Goal: Transaction & Acquisition: Purchase product/service

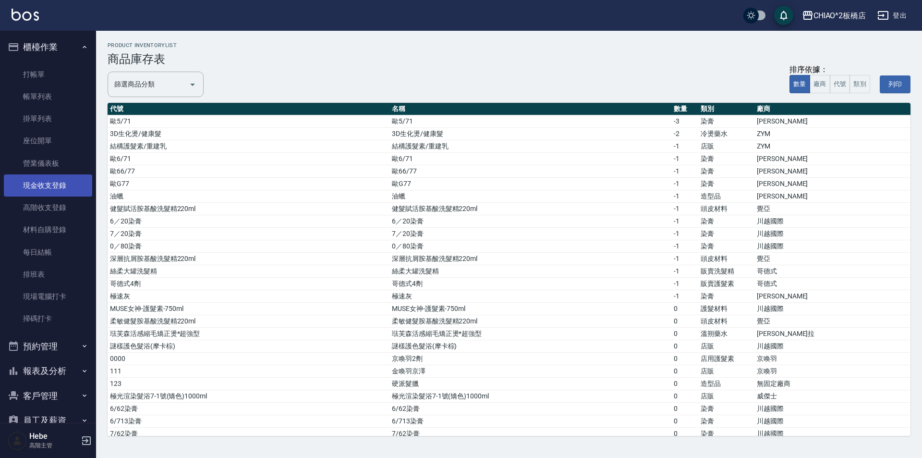
click at [48, 187] on link "現金收支登錄" at bounding box center [48, 185] width 88 height 22
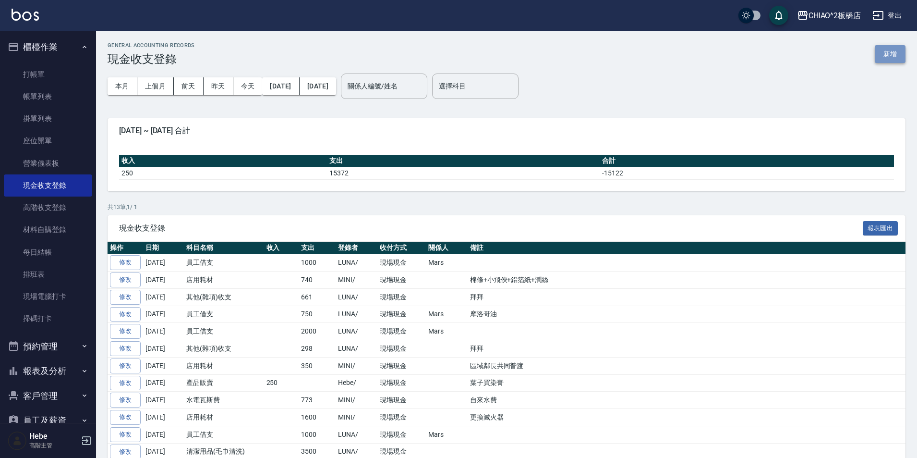
click at [889, 55] on button "新增" at bounding box center [890, 54] width 31 height 18
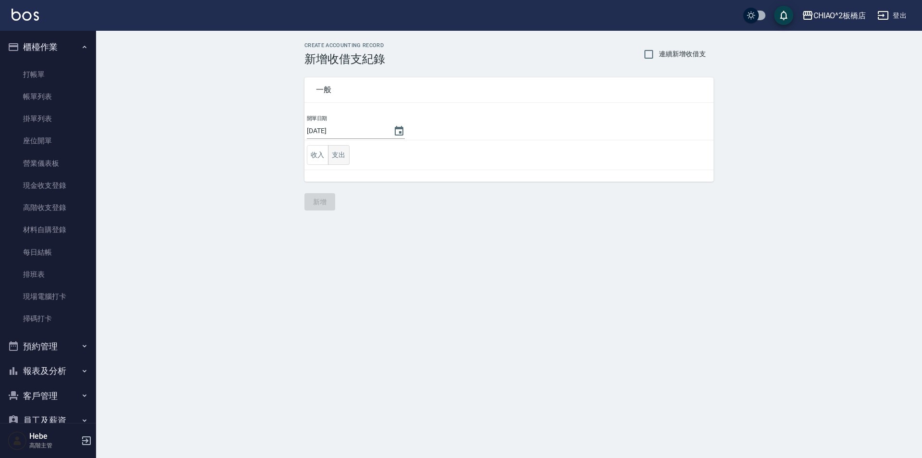
click at [338, 157] on button "支出" at bounding box center [339, 155] width 22 height 20
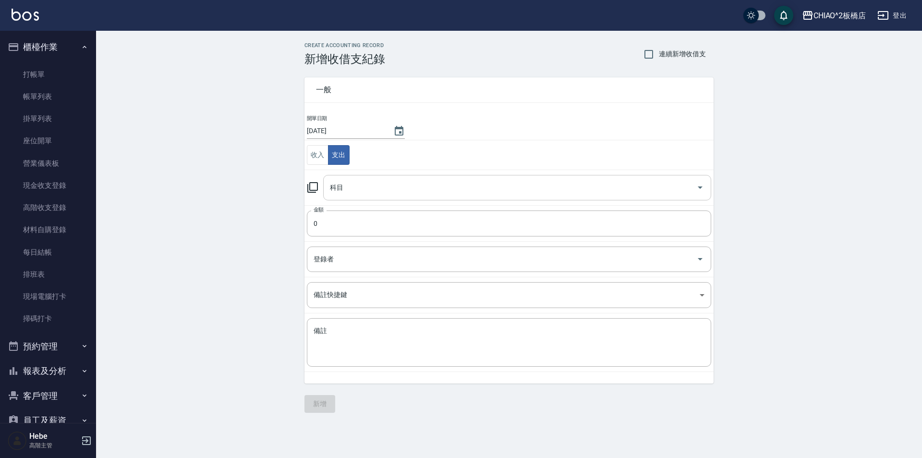
click at [371, 187] on input "科目" at bounding box center [510, 187] width 365 height 17
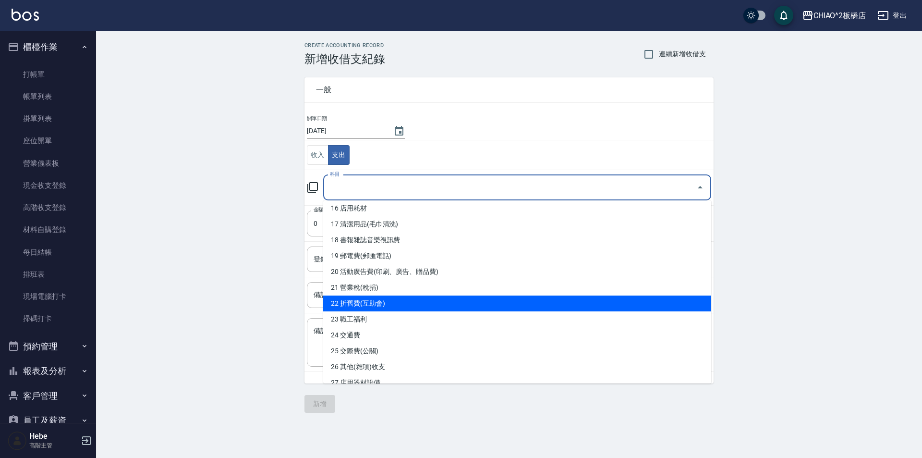
scroll to position [288, 0]
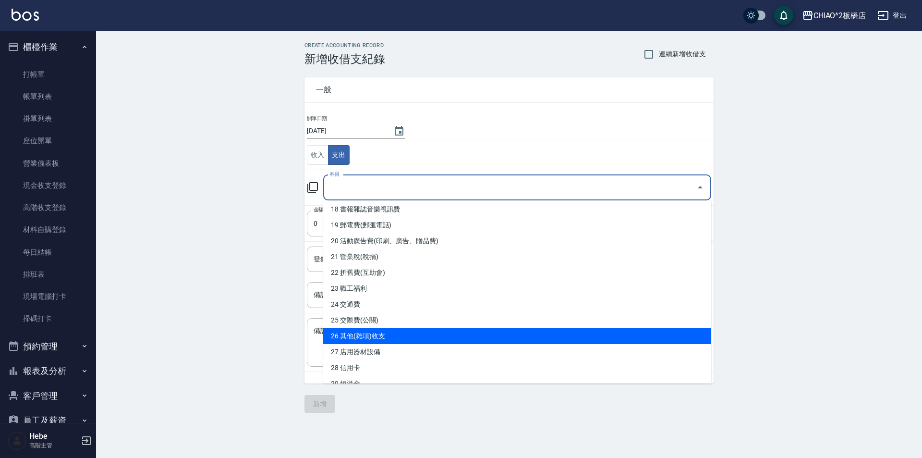
click at [385, 337] on li "26 其他(雜項)收支" at bounding box center [517, 336] width 388 height 16
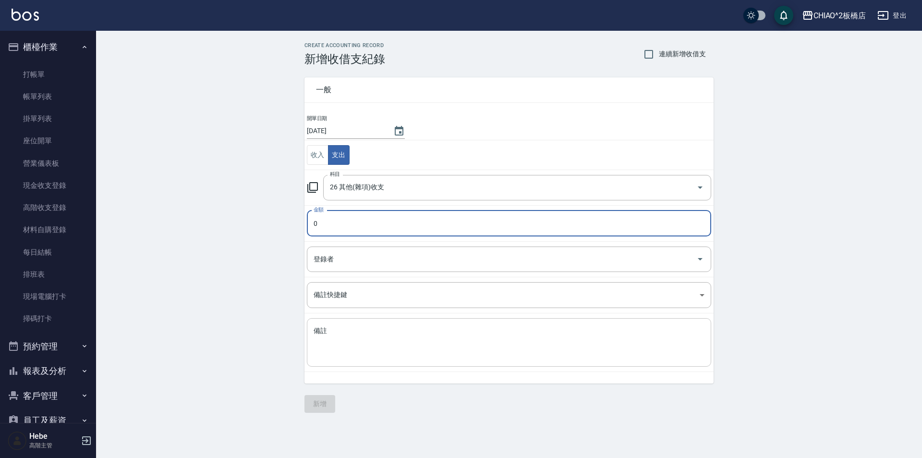
type input "26 其他(雜項)收支"
drag, startPoint x: 352, startPoint y: 269, endPoint x: 342, endPoint y: 261, distance: 12.6
click at [348, 267] on div "登錄者" at bounding box center [509, 258] width 404 height 25
type input "1530"
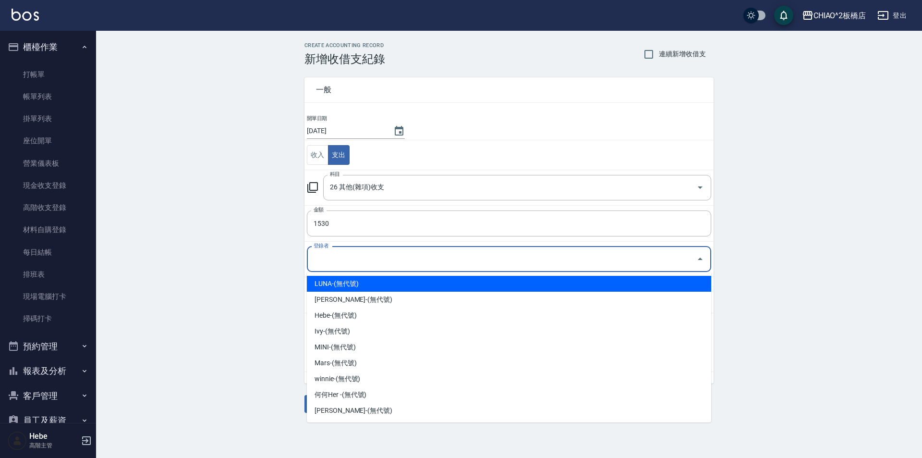
click at [344, 288] on li "LUNA-(無代號)" at bounding box center [509, 284] width 404 height 16
type input "LUNA-(無代號)"
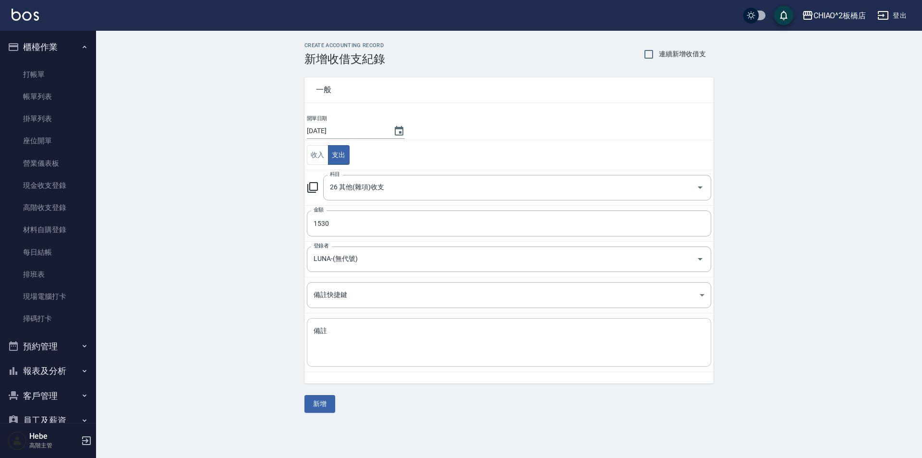
click at [346, 323] on div "x 備註" at bounding box center [509, 342] width 404 height 49
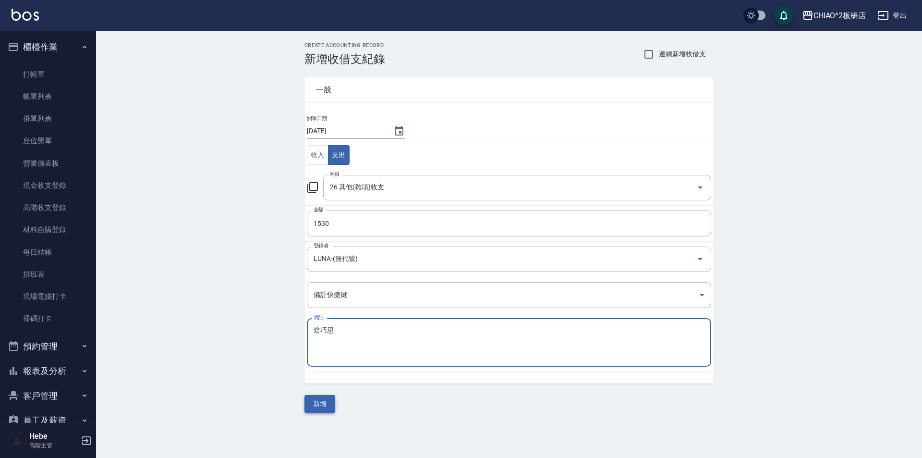
type textarea "焙巧思"
click at [319, 400] on button "新增" at bounding box center [319, 404] width 31 height 18
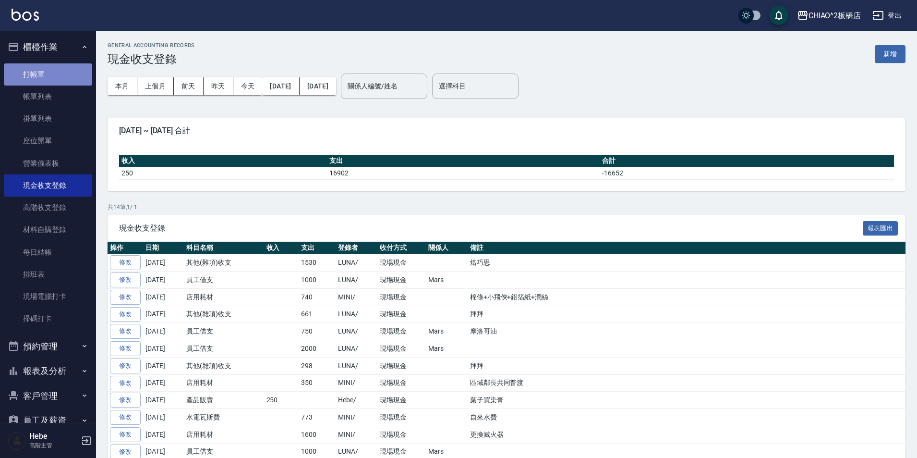
click at [61, 79] on link "打帳單" at bounding box center [48, 74] width 88 height 22
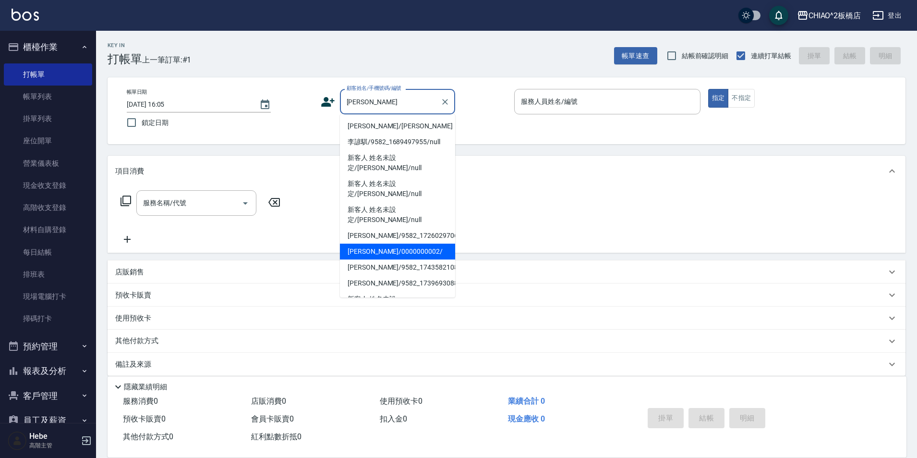
click at [404, 243] on li "[PERSON_NAME]/0000000002/" at bounding box center [397, 251] width 115 height 16
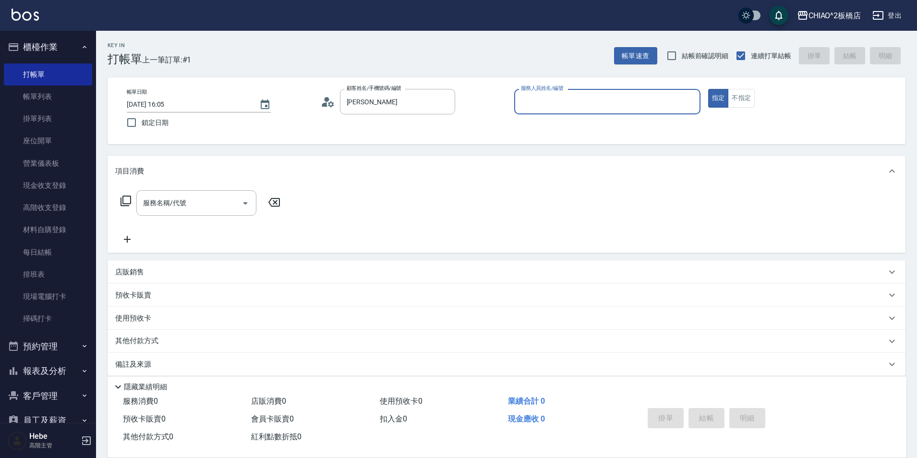
type input "[PERSON_NAME]/0000000002/"
type input "何何Her (無代號)"
click at [218, 203] on input "服務名稱/代號" at bounding box center [189, 202] width 97 height 17
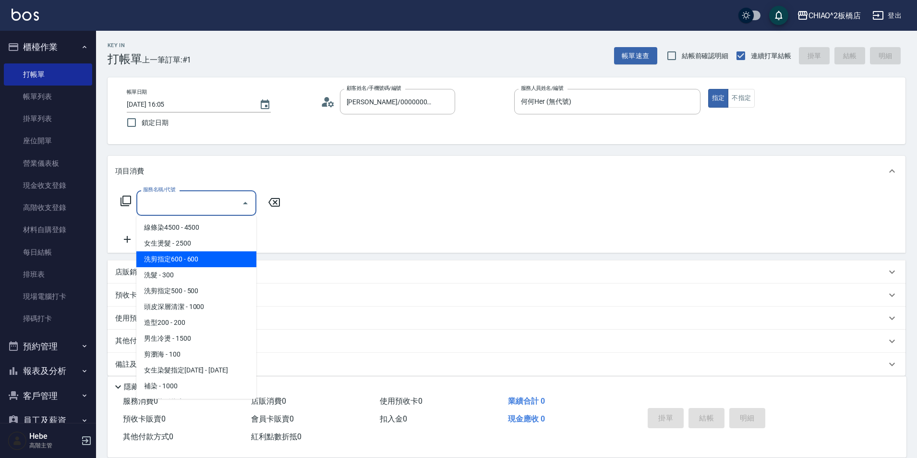
click at [216, 265] on span "洗剪指定600 - 600" at bounding box center [196, 259] width 120 height 16
type input "洗剪指定600(96678)"
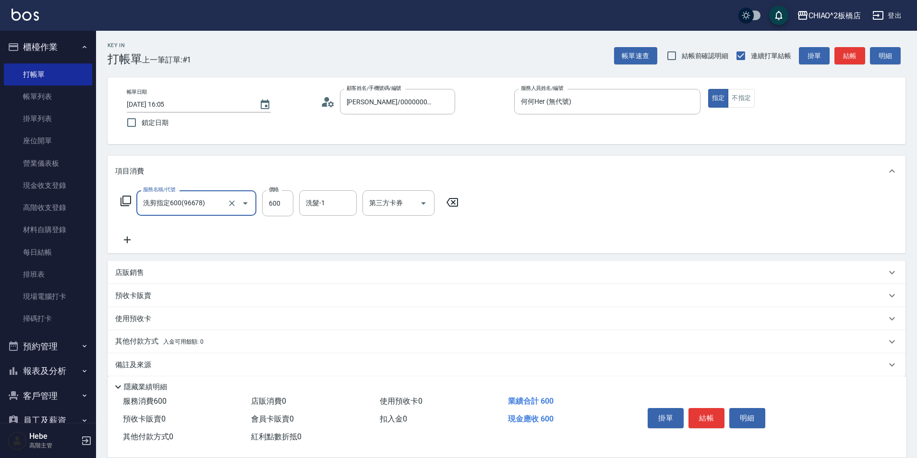
drag, startPoint x: 713, startPoint y: 412, endPoint x: 695, endPoint y: 314, distance: 99.6
click at [712, 411] on button "結帳" at bounding box center [707, 418] width 36 height 20
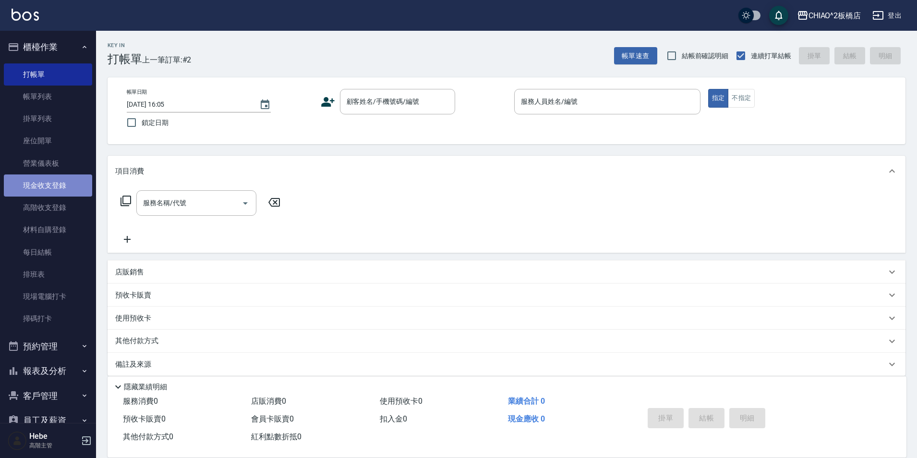
drag, startPoint x: 79, startPoint y: 251, endPoint x: 61, endPoint y: 186, distance: 67.3
click at [61, 186] on link "現金收支登錄" at bounding box center [48, 185] width 88 height 22
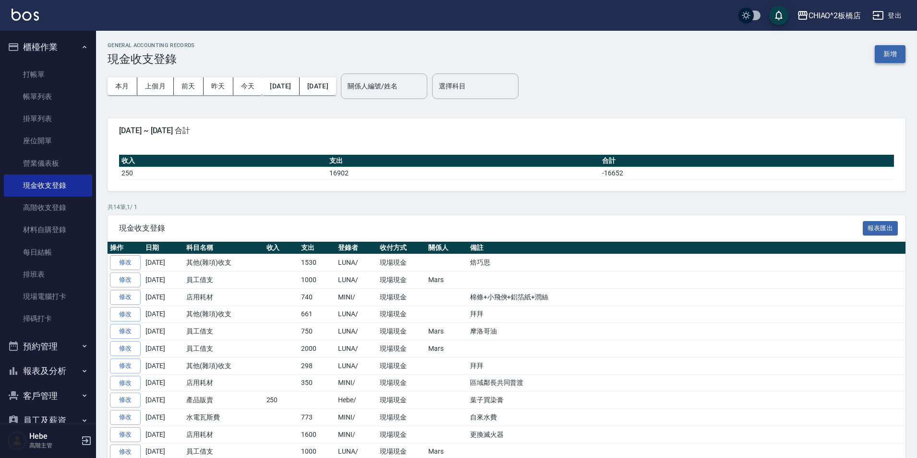
click at [883, 52] on button "新增" at bounding box center [890, 54] width 31 height 18
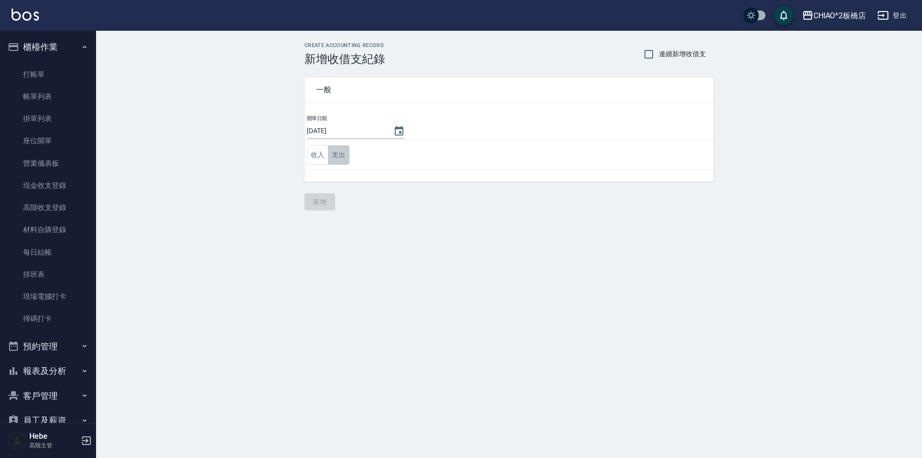
click at [343, 150] on button "支出" at bounding box center [339, 155] width 22 height 20
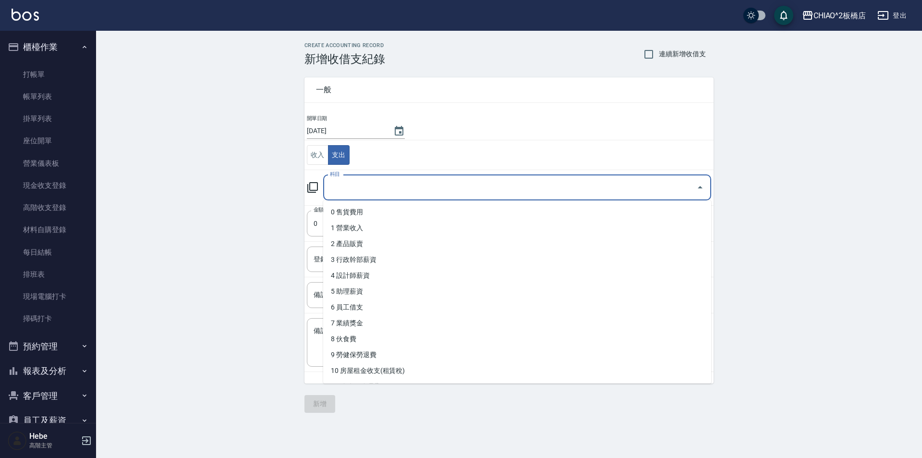
click at [352, 185] on input "科目" at bounding box center [510, 187] width 365 height 17
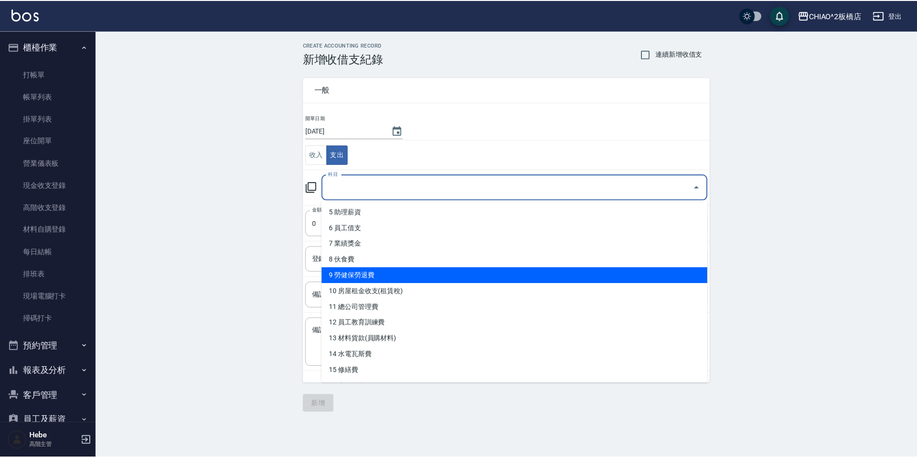
scroll to position [96, 0]
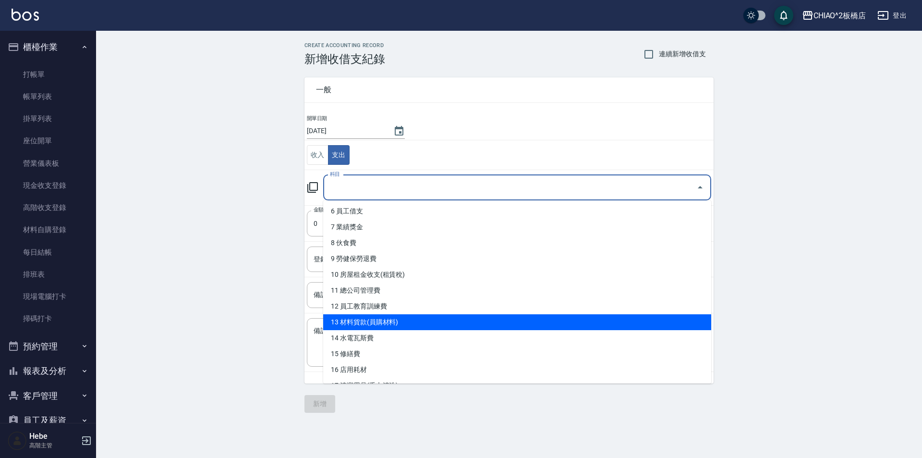
click at [394, 322] on li "13 材料貨款(員購材料)" at bounding box center [517, 322] width 388 height 16
type input "13 材料貨款(員購材料)"
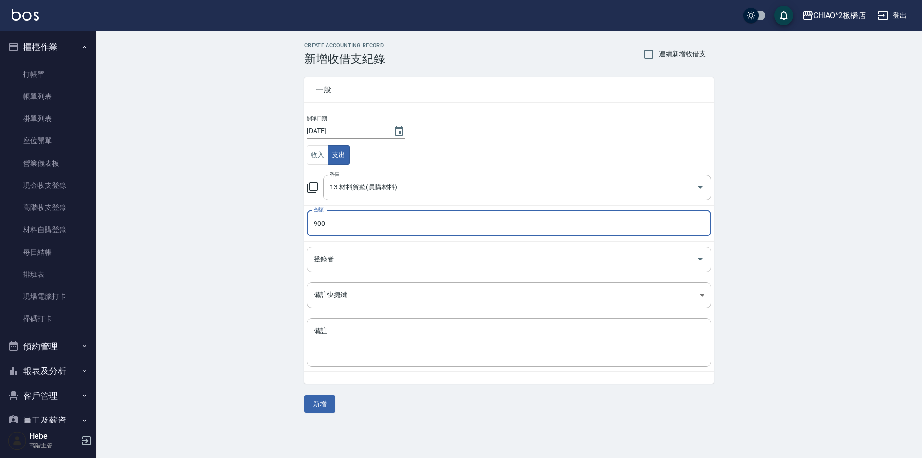
type input "900"
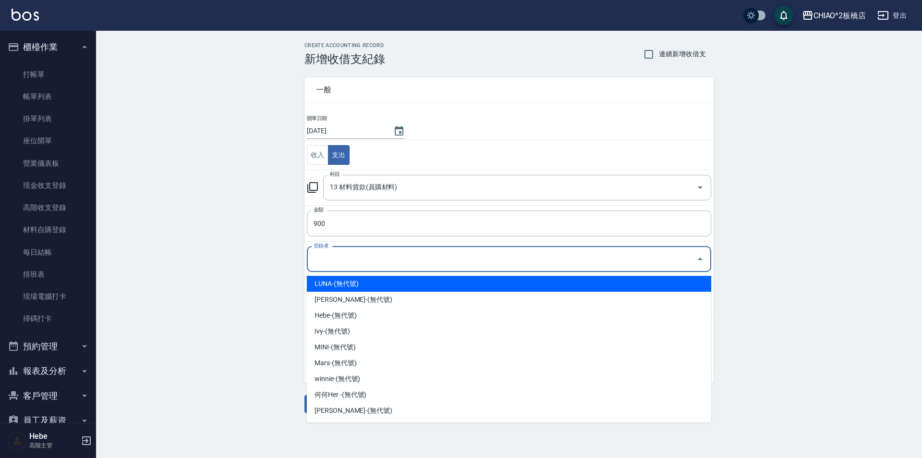
click at [398, 267] on input "登錄者" at bounding box center [501, 259] width 381 height 17
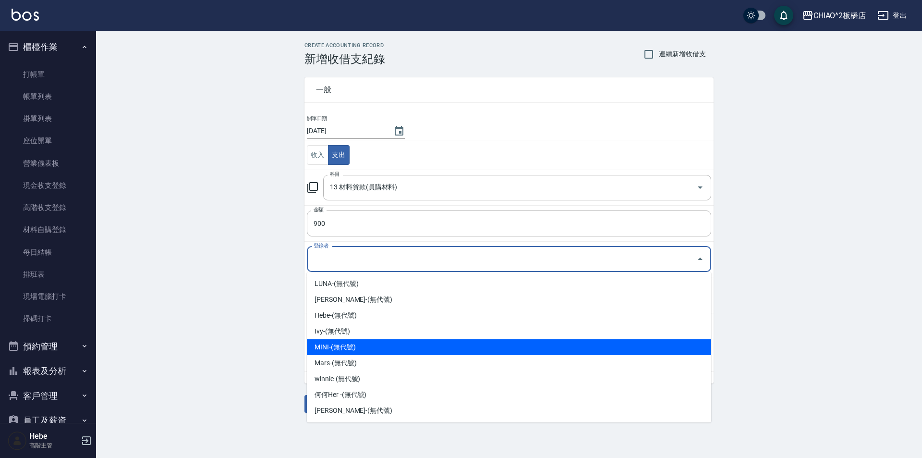
click at [373, 341] on li "MINI-(無代號)" at bounding box center [509, 347] width 404 height 16
type input "MINI-(無代號)"
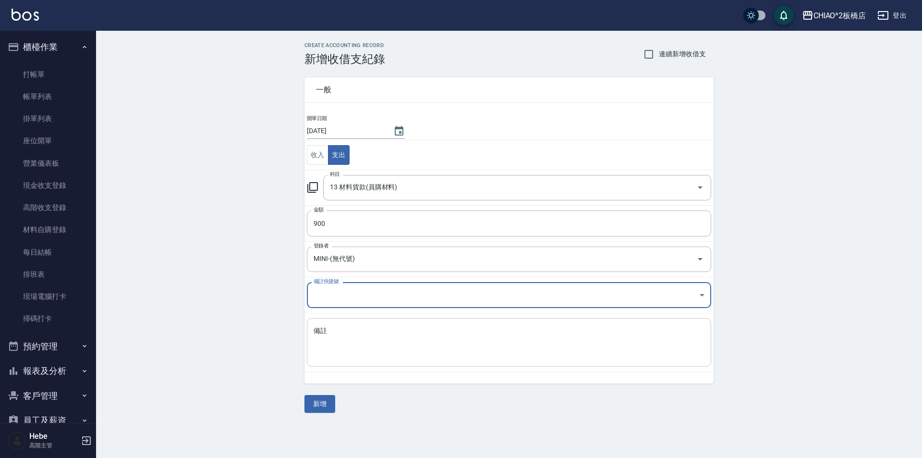
click at [369, 344] on textarea "備註" at bounding box center [509, 342] width 391 height 33
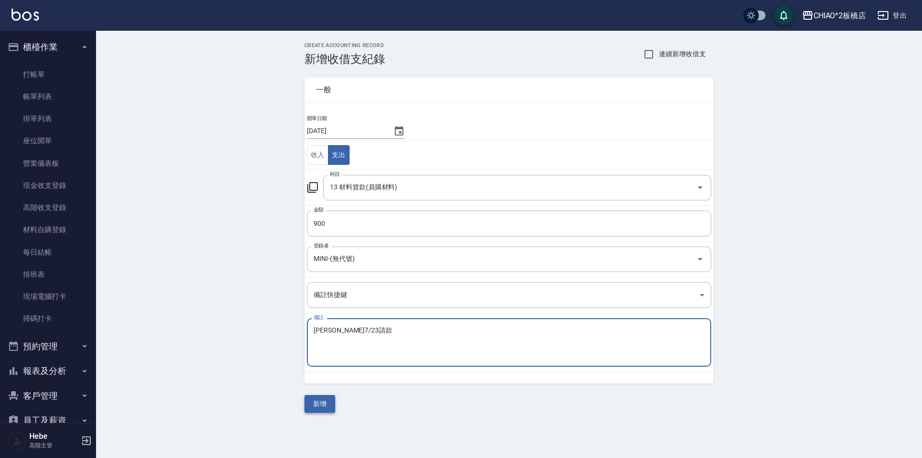
type textarea "[PERSON_NAME]7/23請款"
click at [323, 406] on button "新增" at bounding box center [319, 404] width 31 height 18
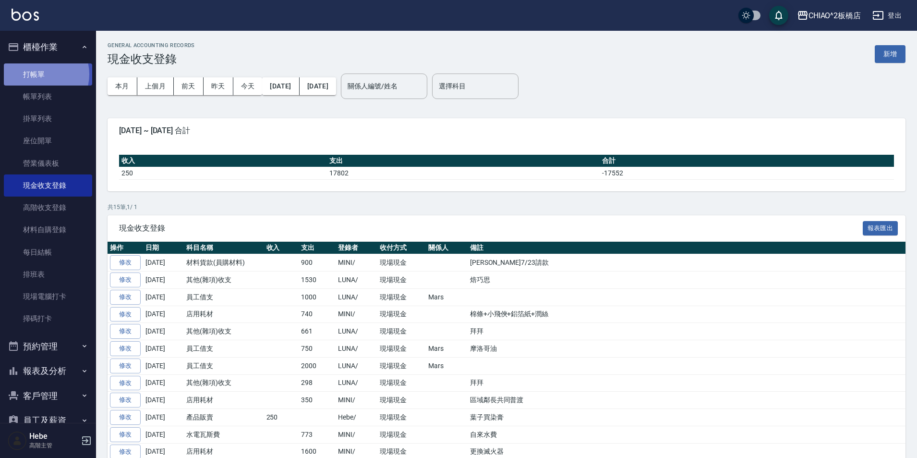
click at [37, 74] on link "打帳單" at bounding box center [48, 74] width 88 height 22
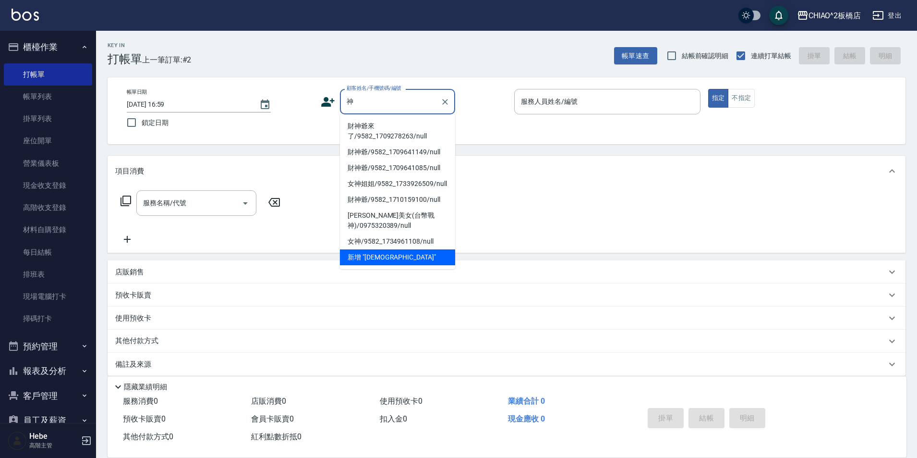
click at [394, 136] on li "財神爺來了/9582_1709278263/null" at bounding box center [397, 131] width 115 height 26
type input "財神爺來了/9582_1709278263/null"
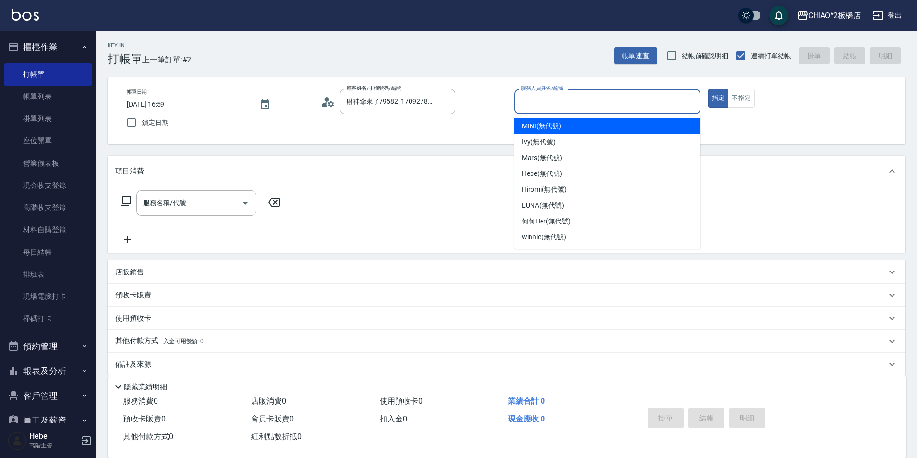
click at [546, 104] on input "服務人員姓名/編號" at bounding box center [608, 101] width 178 height 17
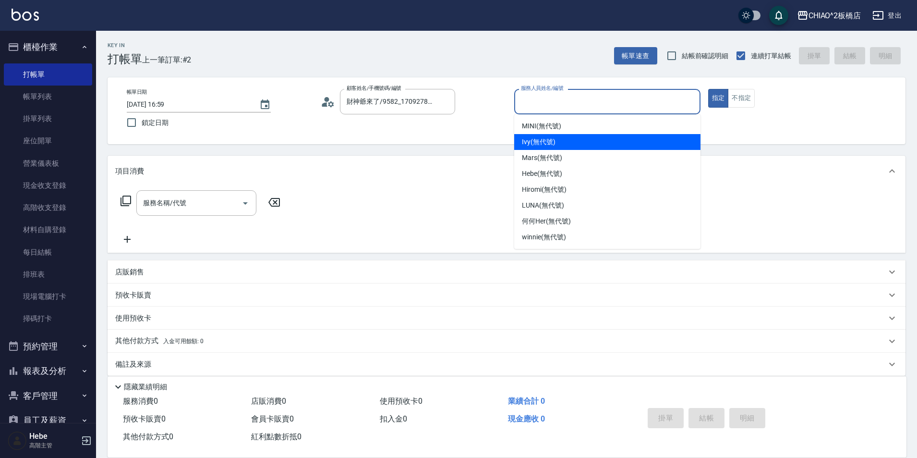
click at [546, 139] on span "Ivy (無代號)" at bounding box center [539, 142] width 34 height 10
type input "Ivy(無代號)"
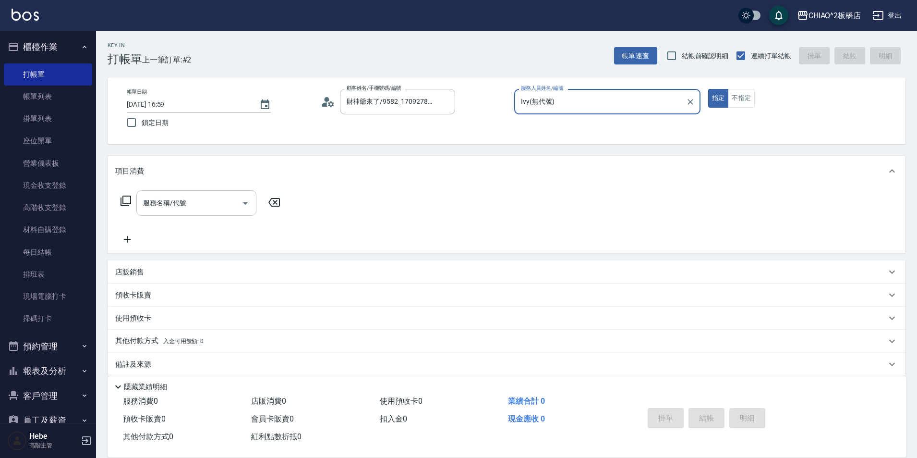
click at [222, 193] on div "服務名稱/代號" at bounding box center [196, 202] width 120 height 25
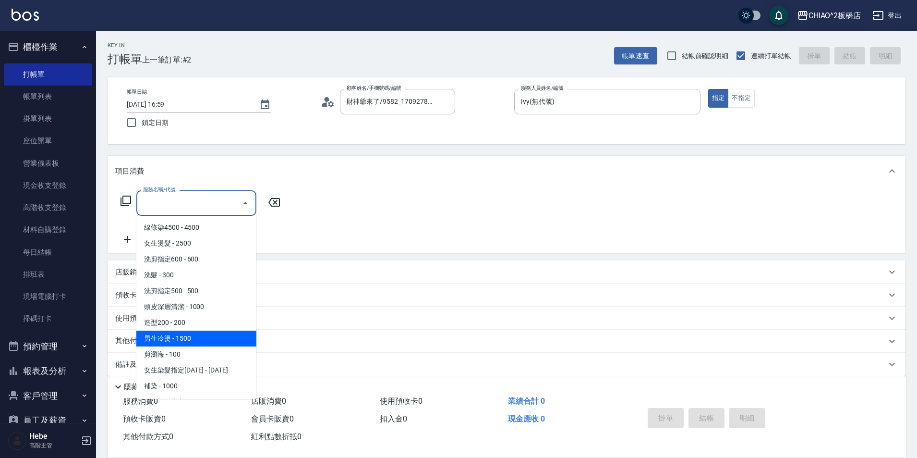
click at [199, 335] on span "男生冷燙 - 1500" at bounding box center [196, 338] width 120 height 16
type input "男生冷燙(96688)"
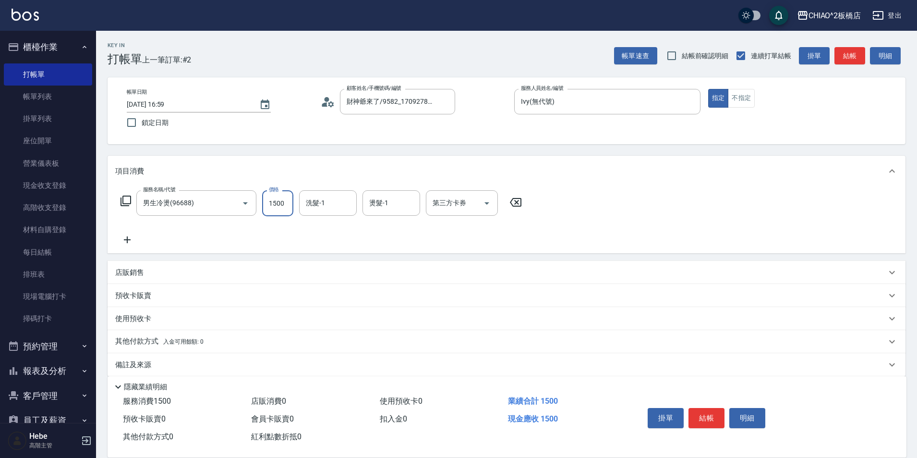
click at [285, 209] on input "1500" at bounding box center [277, 203] width 31 height 26
type input "2700"
drag, startPoint x: 699, startPoint y: 412, endPoint x: 701, endPoint y: 407, distance: 5.6
click at [699, 412] on button "結帳" at bounding box center [707, 418] width 36 height 20
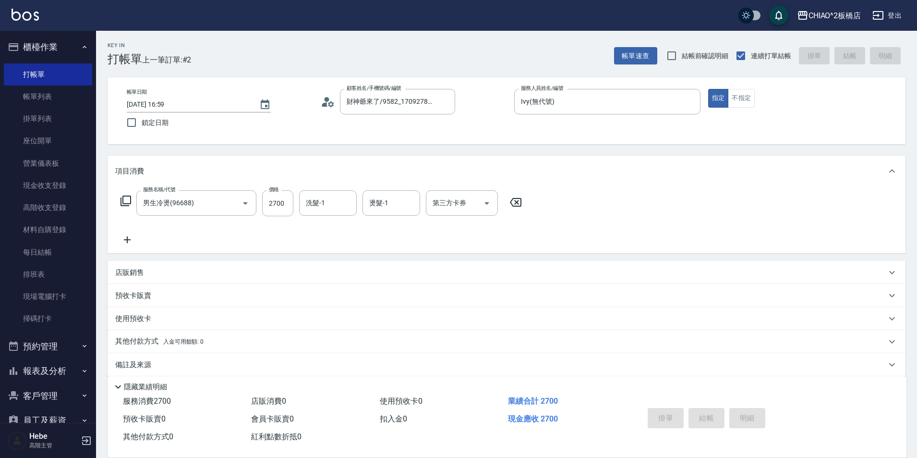
type input "[DATE] 17:00"
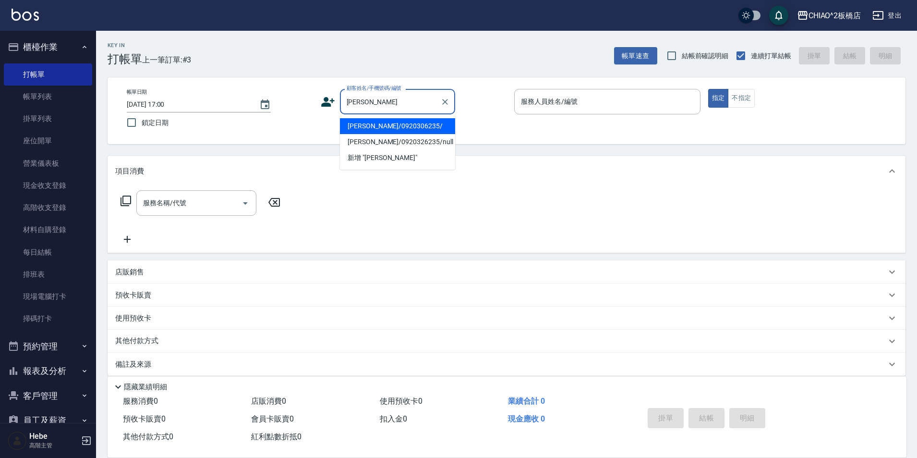
click at [398, 128] on li "[PERSON_NAME]/0920306235/" at bounding box center [397, 126] width 115 height 16
type input "[PERSON_NAME]/0920306235/"
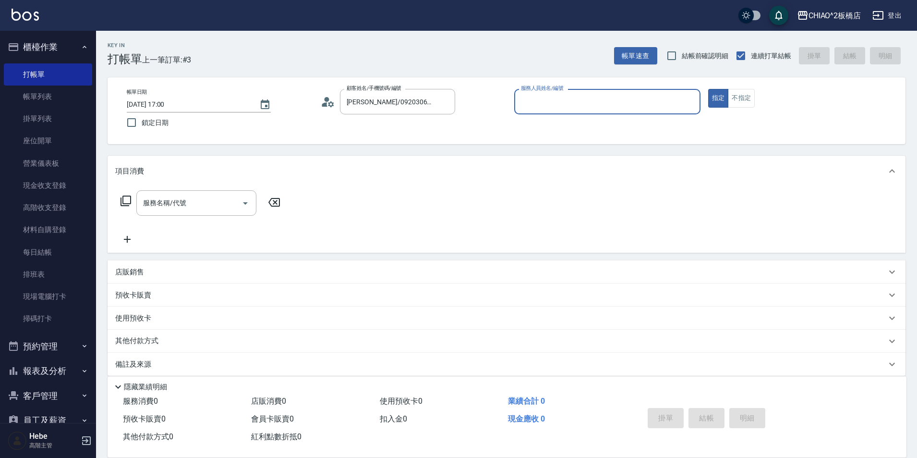
type input "Hebe(無代號)"
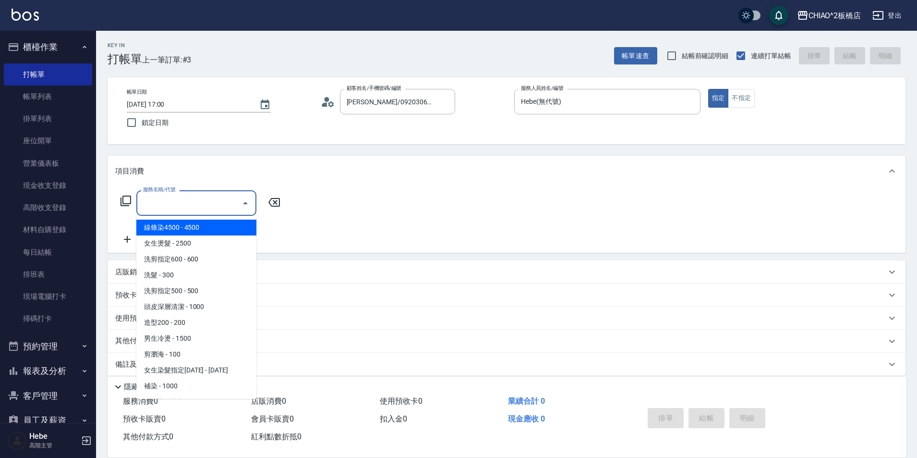
click at [232, 200] on input "服務名稱/代號" at bounding box center [189, 202] width 97 height 17
click at [205, 247] on span "女生燙髮 - 2500" at bounding box center [196, 243] width 120 height 16
type input "女生燙髮(96677)"
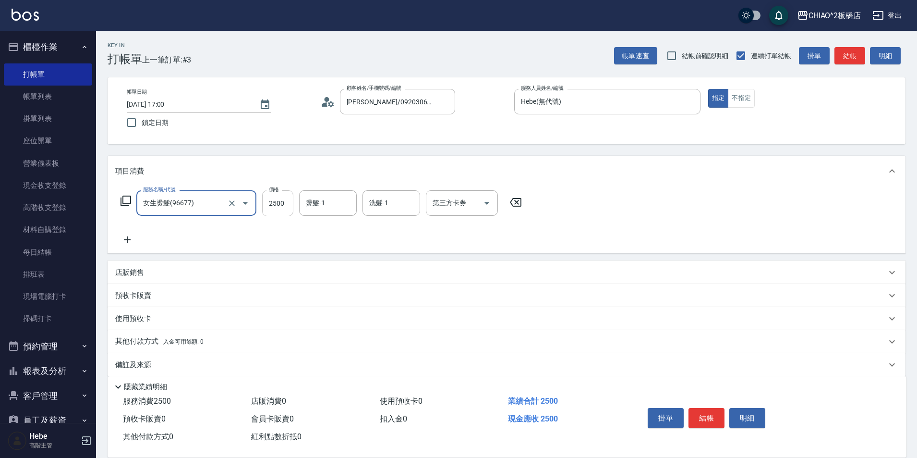
click at [291, 209] on input "2500" at bounding box center [277, 203] width 31 height 26
type input "3400"
click at [129, 242] on icon at bounding box center [127, 240] width 24 height 12
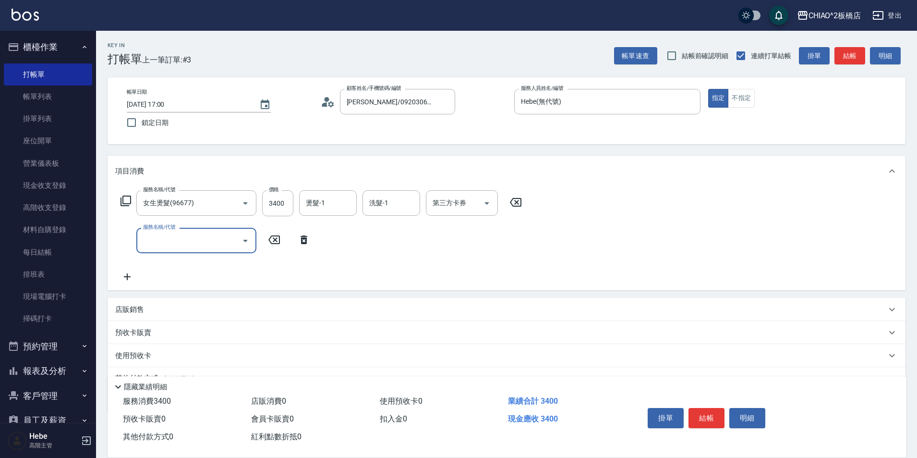
click at [161, 235] on input "服務名稱/代號" at bounding box center [189, 240] width 97 height 17
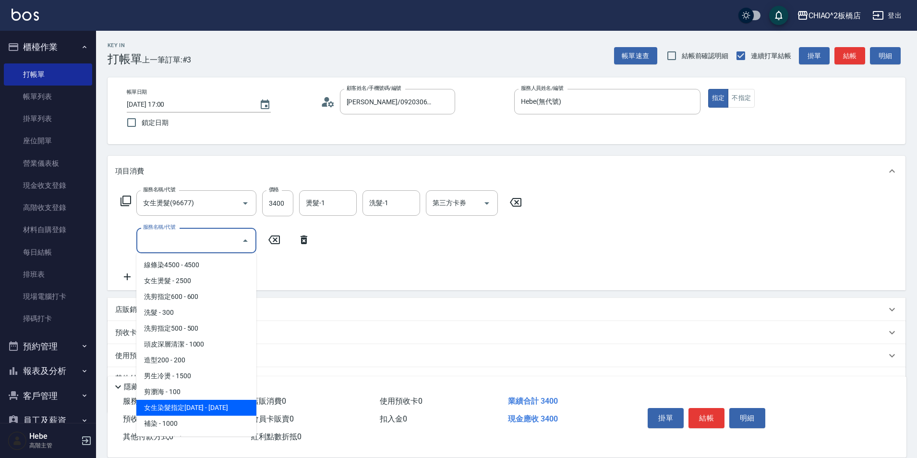
click at [191, 409] on span "女生染髮指定[DATE] - [DATE]" at bounding box center [196, 408] width 120 height 16
type input "女生染髮指定2000(96698)"
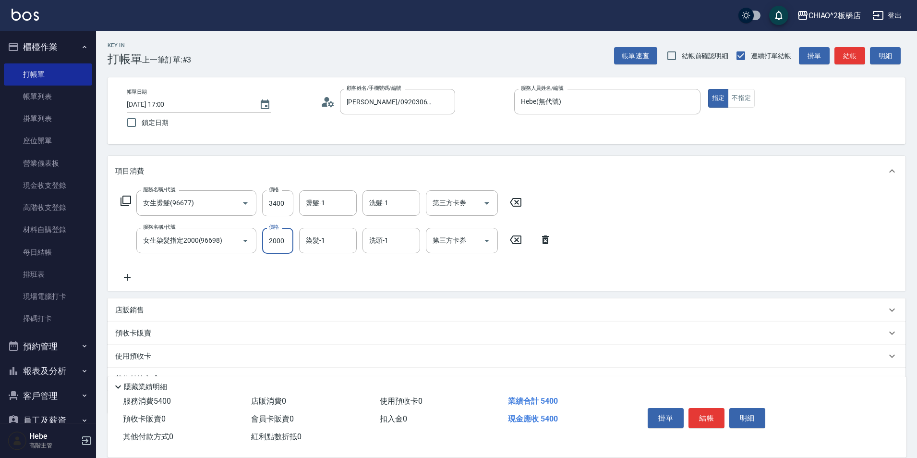
click at [286, 244] on input "2000" at bounding box center [277, 241] width 31 height 26
type input "1700"
click at [126, 276] on icon at bounding box center [127, 277] width 24 height 12
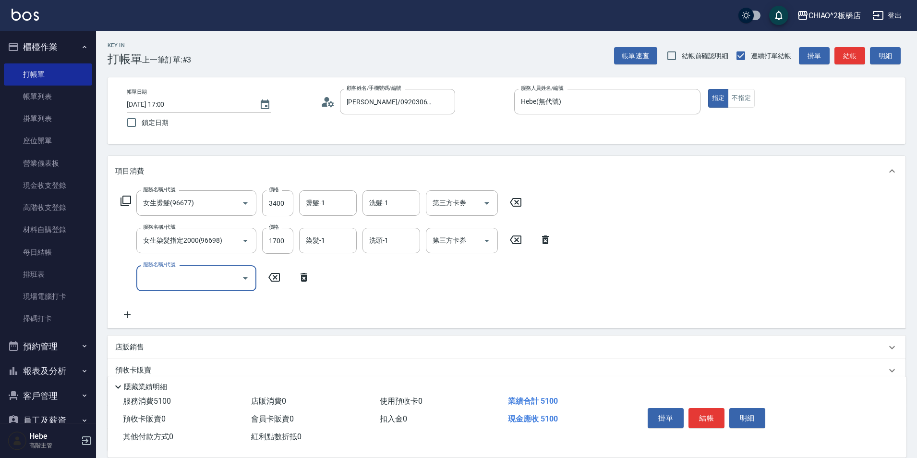
click at [168, 267] on label "服務名稱/代號" at bounding box center [159, 264] width 32 height 7
click at [168, 269] on input "服務名稱/代號" at bounding box center [189, 277] width 97 height 17
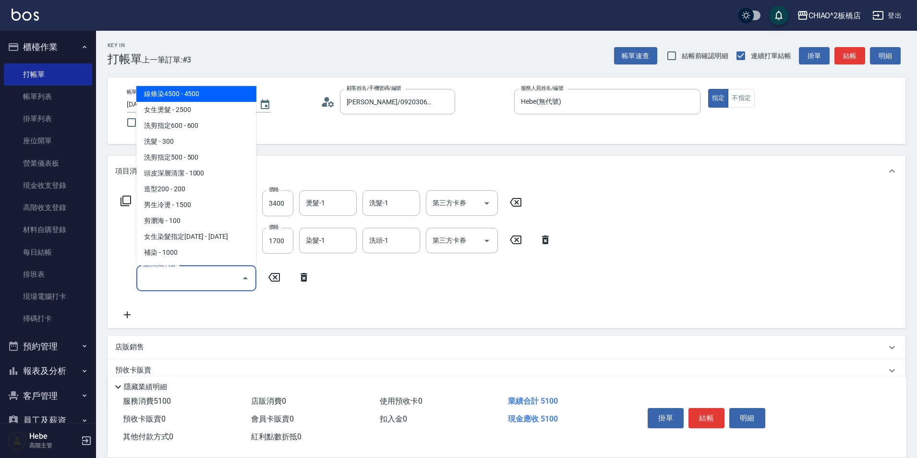
click at [177, 279] on input "服務名稱/代號" at bounding box center [189, 277] width 97 height 17
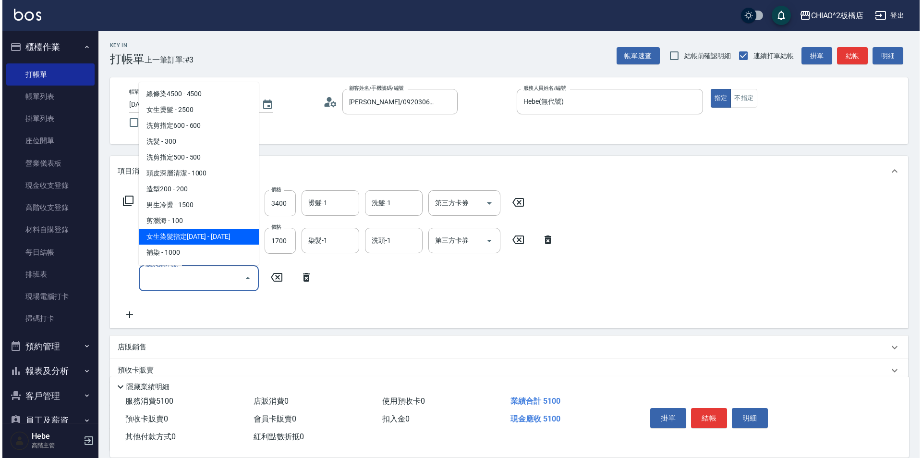
scroll to position [189, 0]
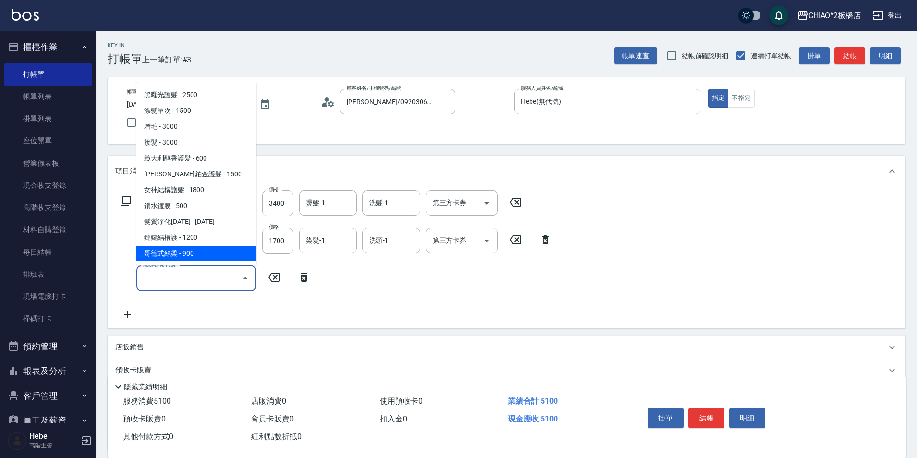
click at [191, 253] on span "哥德式絲柔 - 900" at bounding box center [196, 253] width 120 height 16
type input "哥德式絲柔(143016)"
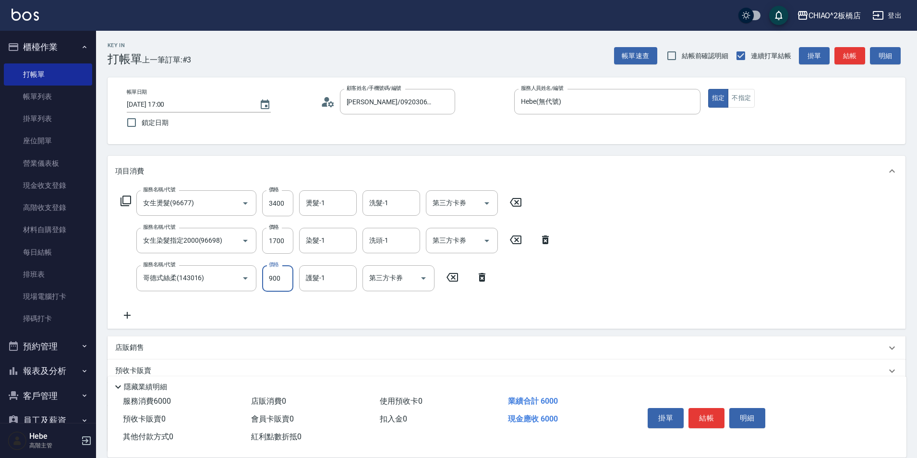
click at [284, 277] on input "900" at bounding box center [277, 278] width 31 height 26
type input "1105"
click at [703, 414] on button "結帳" at bounding box center [707, 418] width 36 height 20
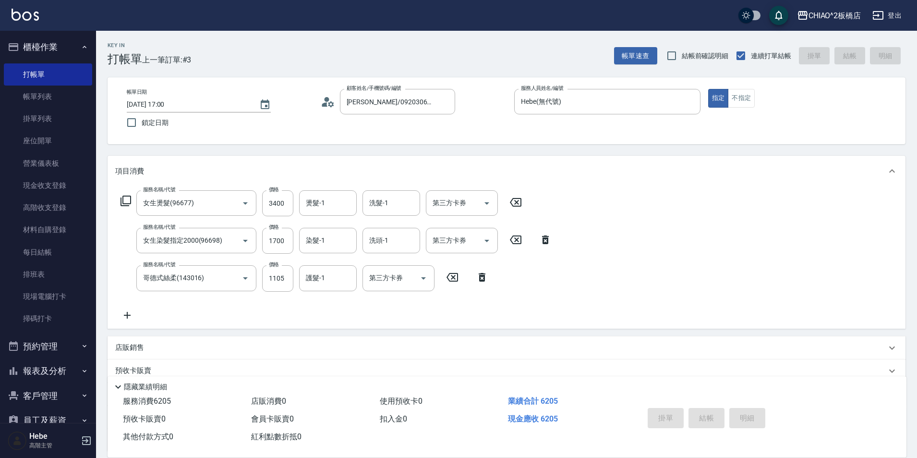
type input "[DATE] 17:01"
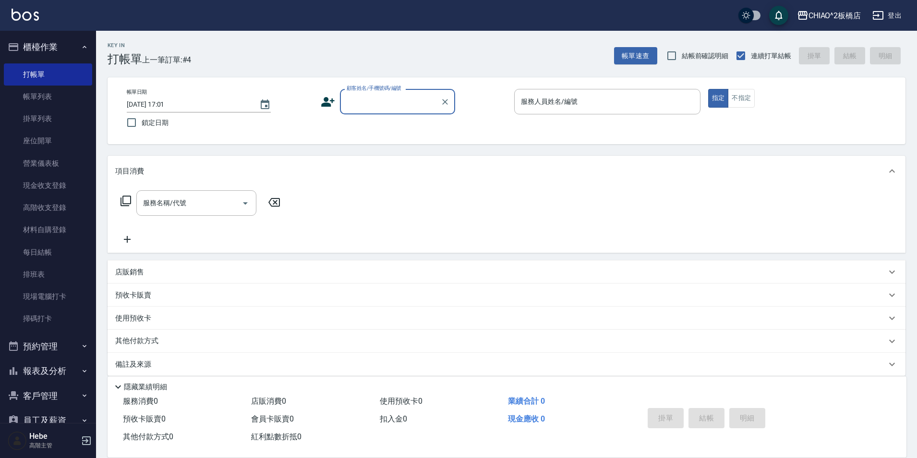
click at [55, 373] on button "報表及分析" at bounding box center [48, 370] width 88 height 25
click at [53, 394] on link "報表目錄" at bounding box center [48, 398] width 88 height 22
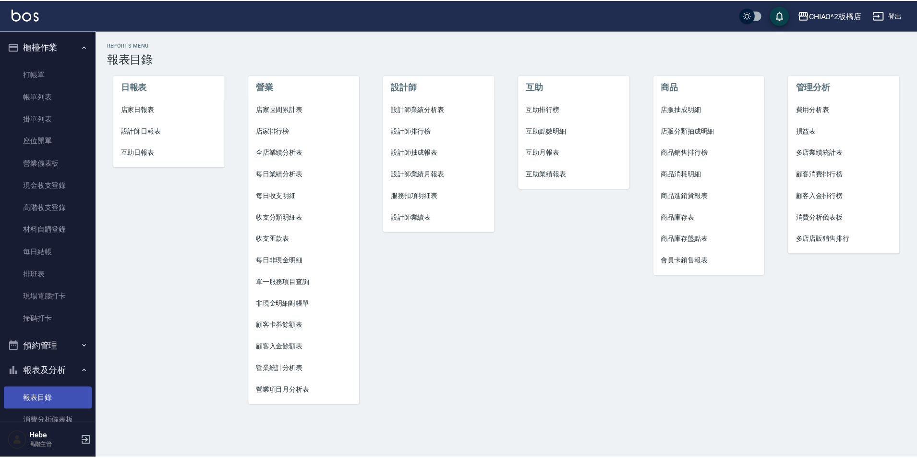
scroll to position [48, 0]
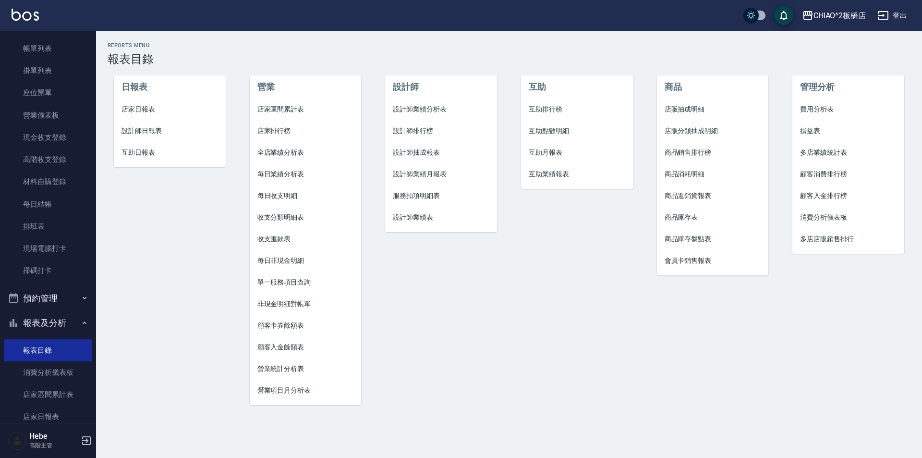
click at [155, 113] on span "店家日報表" at bounding box center [169, 109] width 97 height 10
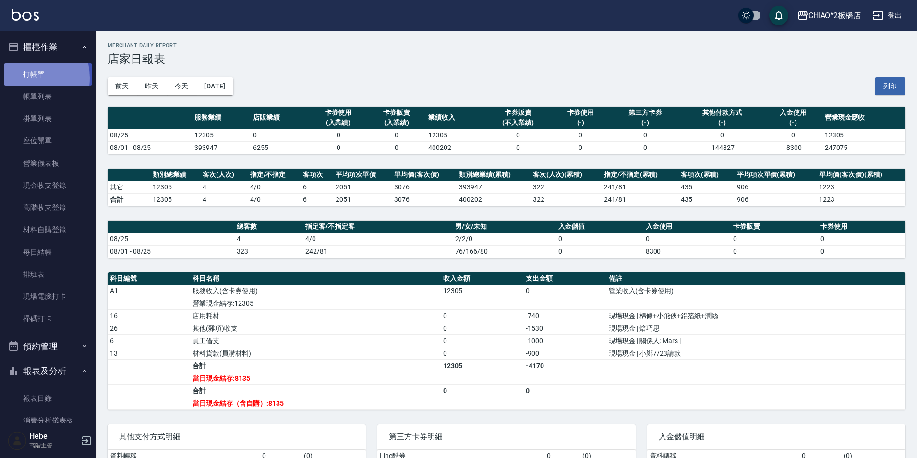
click at [19, 78] on link "打帳單" at bounding box center [48, 74] width 88 height 22
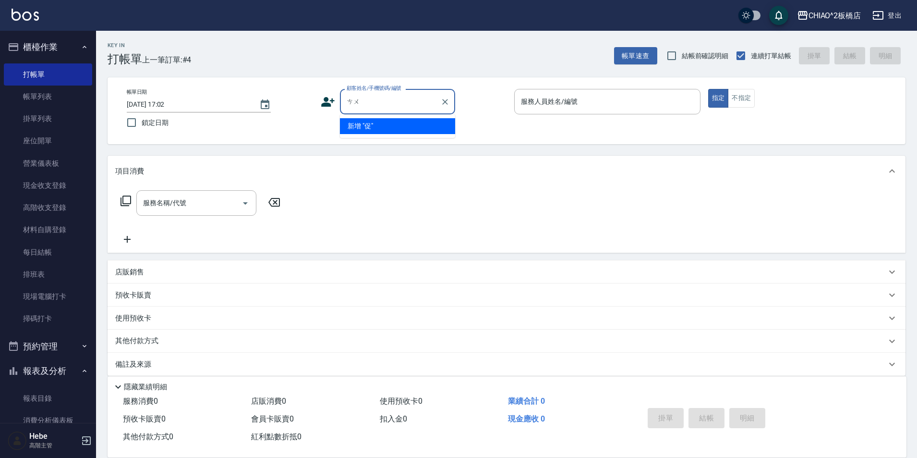
type input "促"
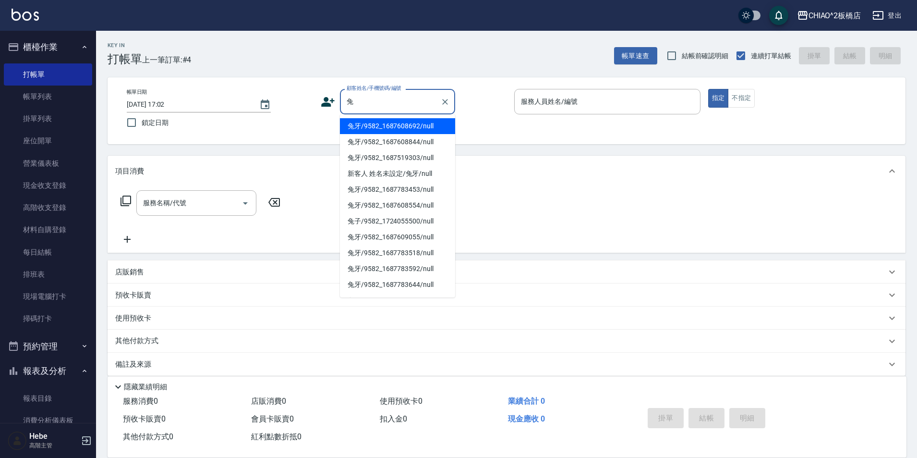
click at [375, 129] on li "兔牙/9582_1687608692/null" at bounding box center [397, 126] width 115 height 16
type input "兔牙/9582_1687608692/null"
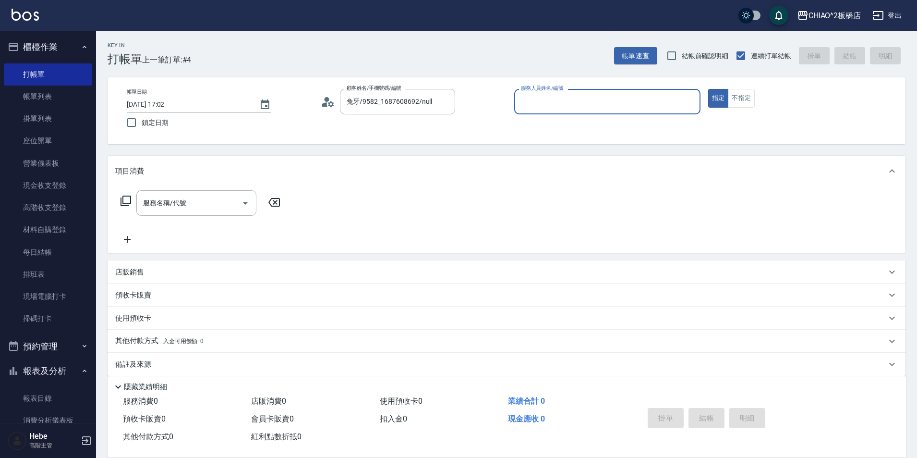
click at [552, 106] on input "服務人員姓名/編號" at bounding box center [608, 101] width 178 height 17
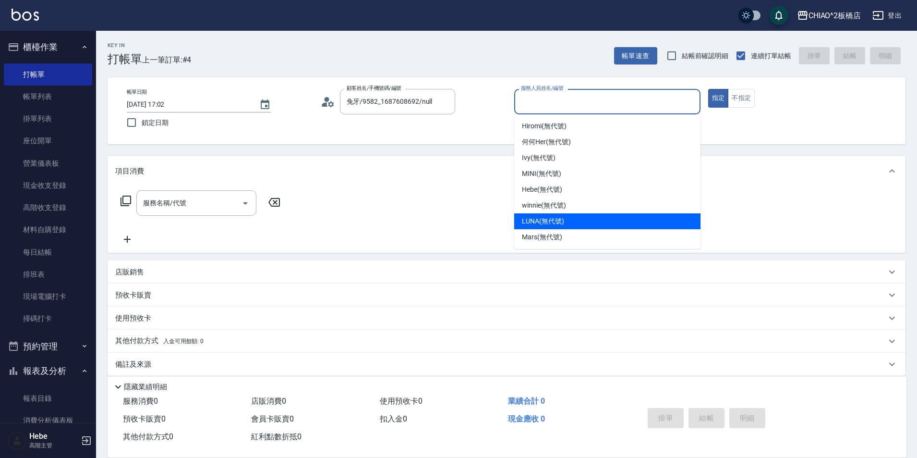
click at [534, 218] on span "LUNA (無代號)" at bounding box center [543, 221] width 42 height 10
type input "LUNA(無代號)"
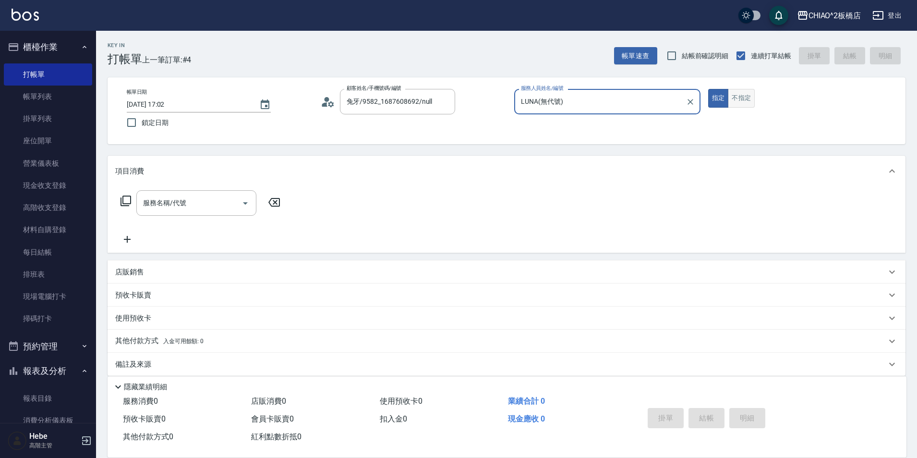
click at [739, 98] on button "不指定" at bounding box center [741, 98] width 27 height 19
click at [206, 201] on input "服務名稱/代號" at bounding box center [189, 202] width 97 height 17
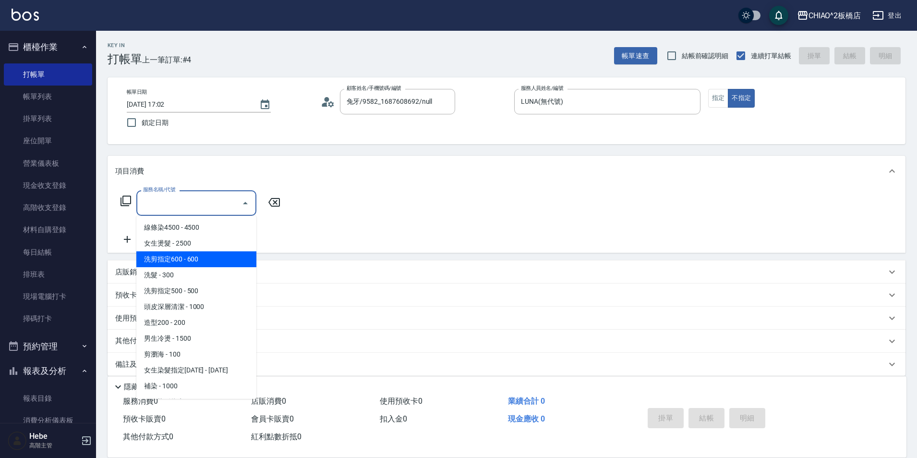
click at [216, 255] on span "洗剪指定600 - 600" at bounding box center [196, 259] width 120 height 16
type input "洗剪指定600(96678)"
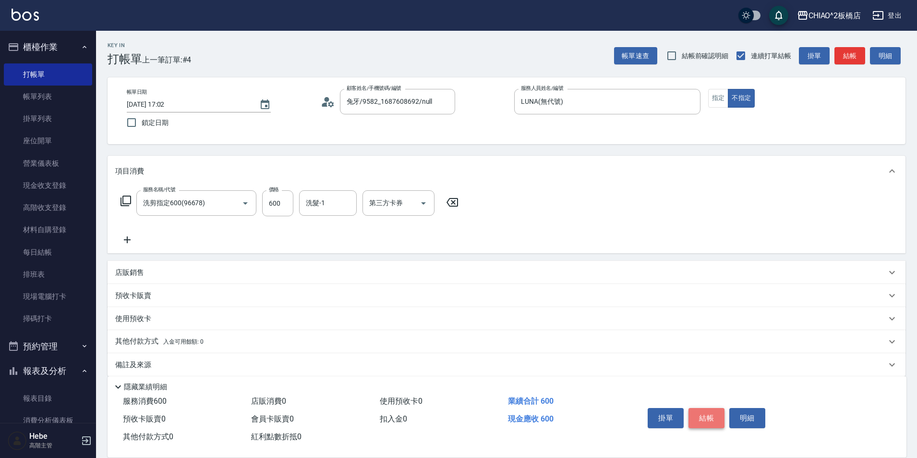
click at [698, 412] on button "結帳" at bounding box center [707, 418] width 36 height 20
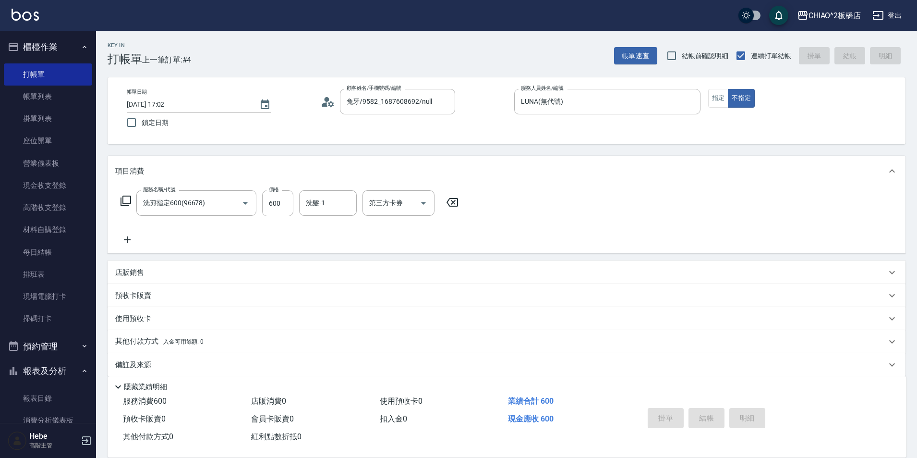
type input "[DATE] 17:08"
